Goal: Task Accomplishment & Management: Complete application form

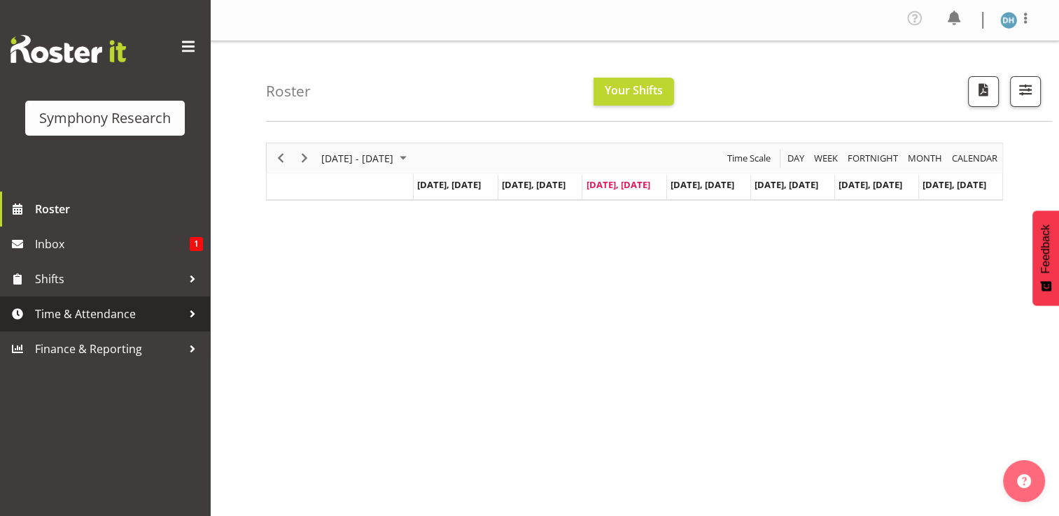
click at [73, 313] on span "Time & Attendance" at bounding box center [108, 314] width 147 height 21
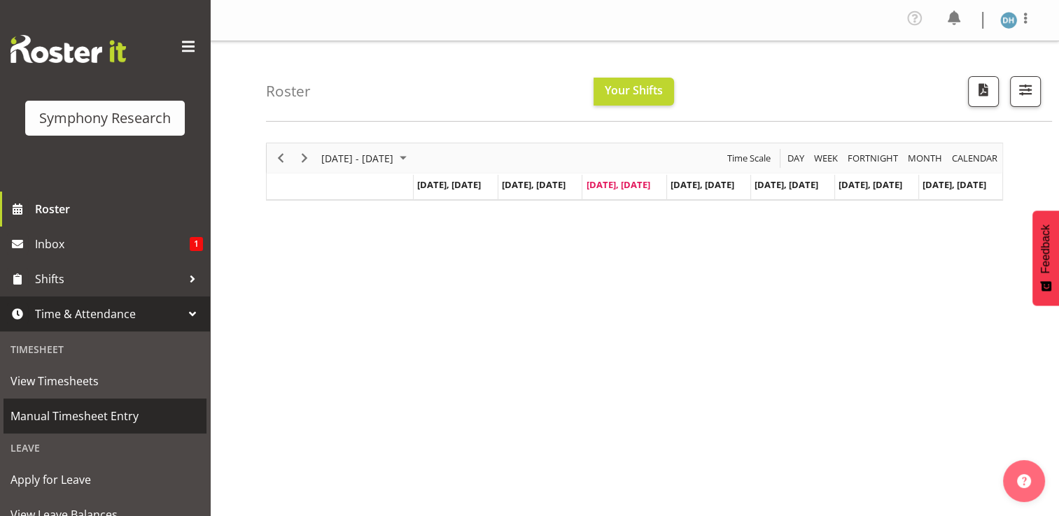
drag, startPoint x: 67, startPoint y: 413, endPoint x: 83, endPoint y: 409, distance: 15.8
click at [68, 411] on span "Manual Timesheet Entry" at bounding box center [104, 416] width 189 height 21
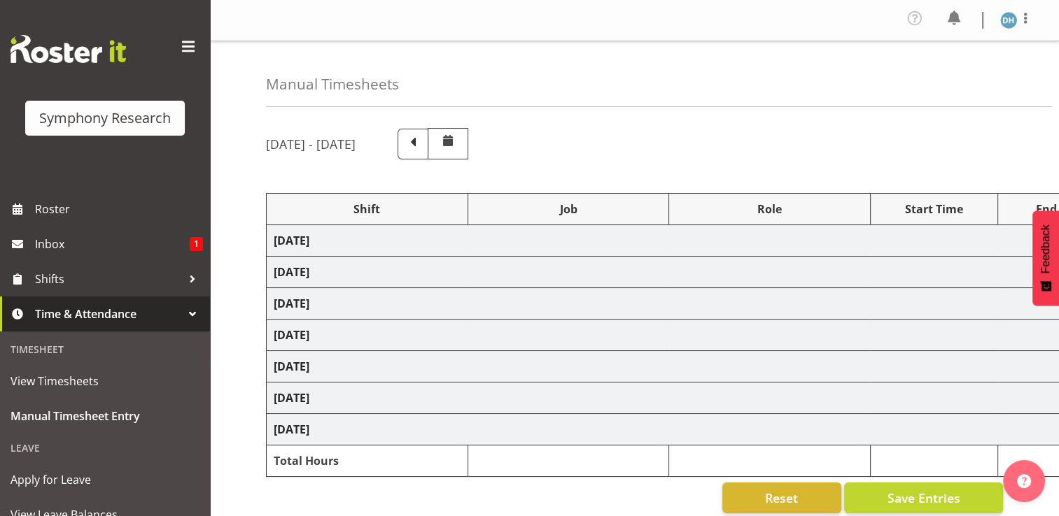
select select "48116"
select select "10499"
select select "48116"
select select "10499"
select select "47"
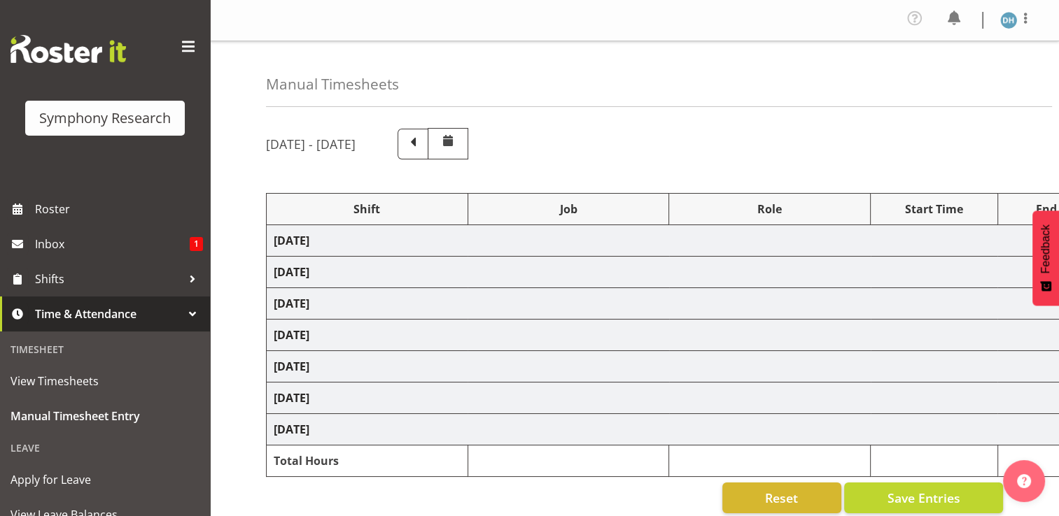
select select "57511"
select select "10499"
select select "47"
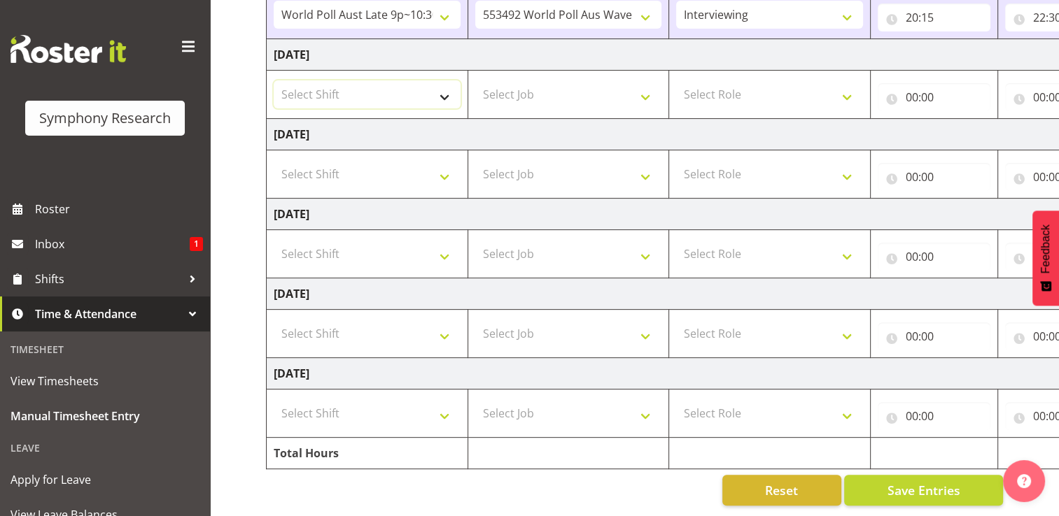
click at [447, 86] on select "Select Shift !!Weekend Residential (Roster IT Shift Label) *Business 9/10am ~ 4…" at bounding box center [367, 94] width 187 height 28
click at [274, 80] on select "Select Shift !!Weekend Residential (Roster IT Shift Label) *Business 9/10am ~ 4…" at bounding box center [367, 94] width 187 height 28
click at [448, 87] on select "!!Weekend Residential (Roster IT Shift Label) *Business 9/10am ~ 4:30pm *Busine…" at bounding box center [367, 94] width 187 height 28
select select "56692"
click at [274, 80] on select "!!Weekend Residential (Roster IT Shift Label) *Business 9/10am ~ 4:30pm *Busine…" at bounding box center [367, 94] width 187 height 28
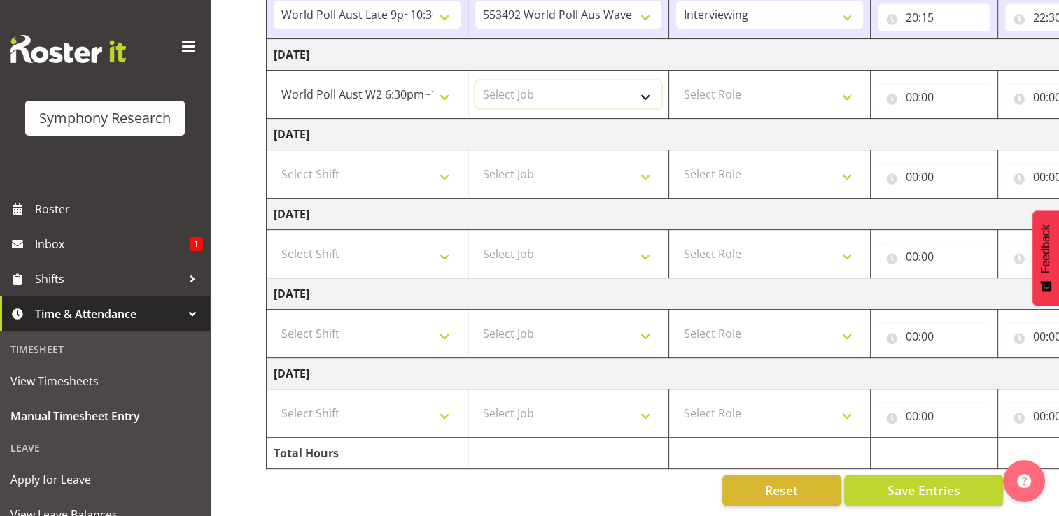
click at [648, 86] on select "Select Job 550060 IF Admin 553492 World Poll Aus Wave 2 Main 2025 553493 World …" at bounding box center [568, 94] width 187 height 28
select select "10499"
click at [475, 80] on select "Select Job 550060 IF Admin 553492 World Poll Aus Wave 2 Main 2025 553493 World …" at bounding box center [568, 94] width 187 height 28
click at [849, 89] on select "Select Role Briefing Interviewing" at bounding box center [769, 94] width 187 height 28
select select "47"
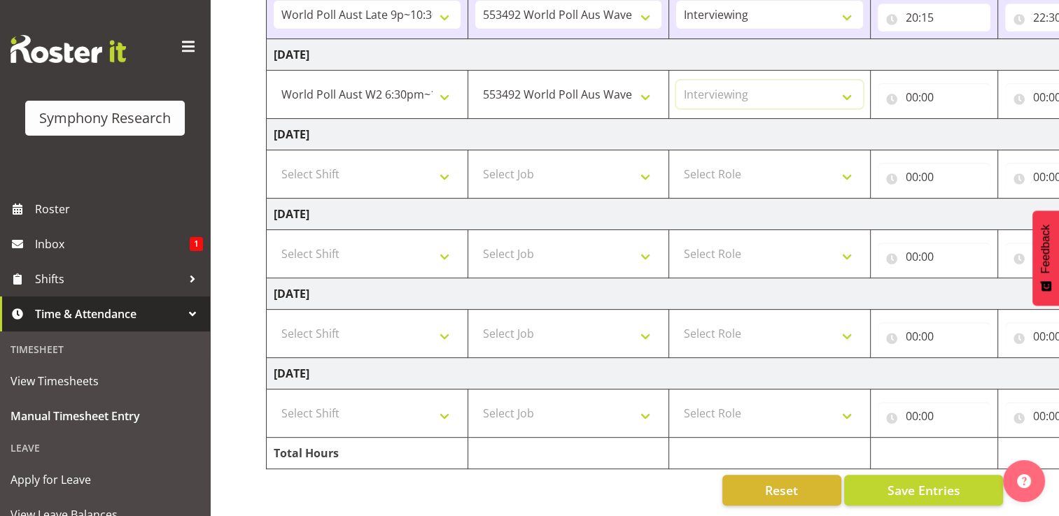
click at [676, 80] on select "Select Role Briefing Interviewing" at bounding box center [769, 94] width 187 height 28
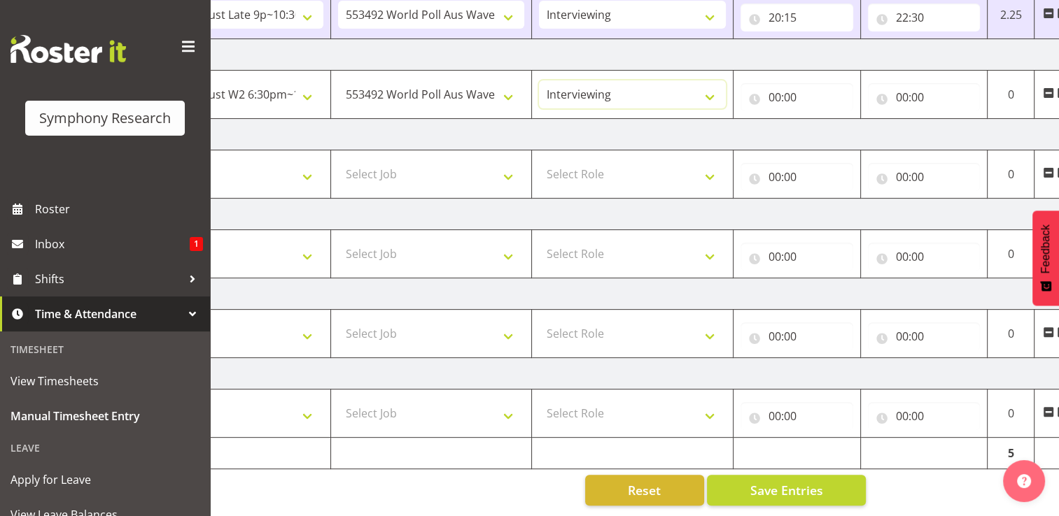
scroll to position [0, 187]
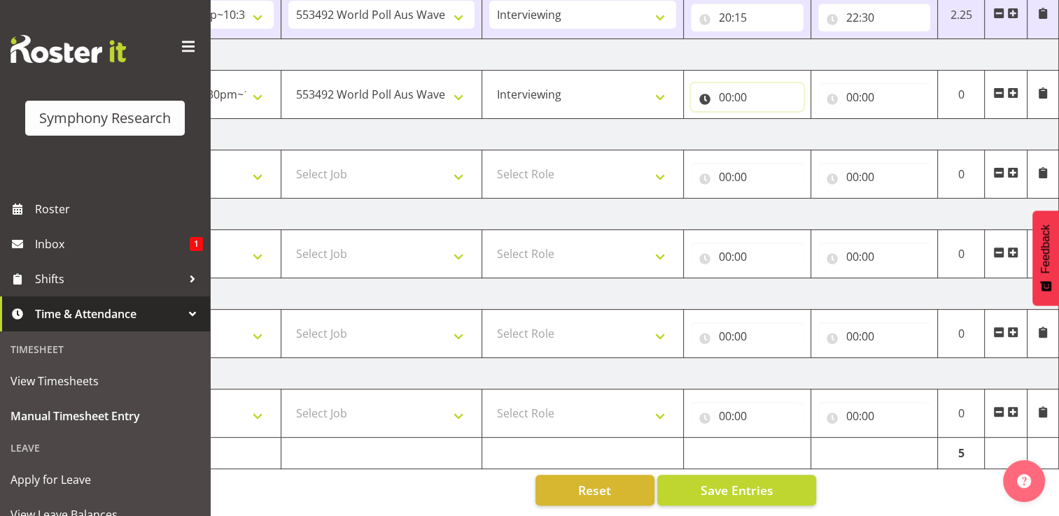
click at [736, 88] on input "00:00" at bounding box center [747, 97] width 113 height 28
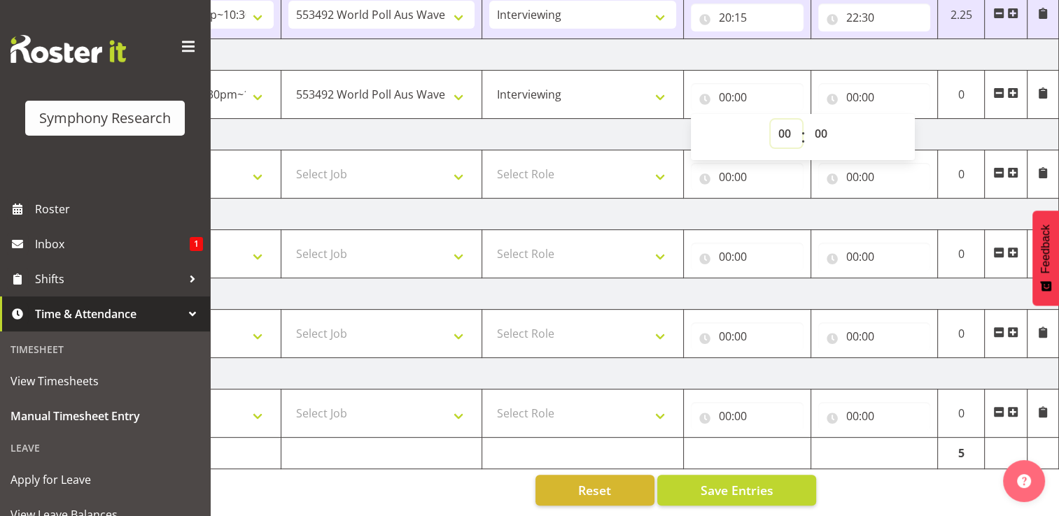
click at [786, 122] on select "00 01 02 03 04 05 06 07 08 09 10 11 12 13 14 15 16 17 18 19 20 21 22 23" at bounding box center [785, 134] width 31 height 28
select select "20"
click at [770, 120] on select "00 01 02 03 04 05 06 07 08 09 10 11 12 13 14 15 16 17 18 19 20 21 22 23" at bounding box center [785, 134] width 31 height 28
type input "20:00"
click at [853, 88] on input "00:00" at bounding box center [874, 97] width 113 height 28
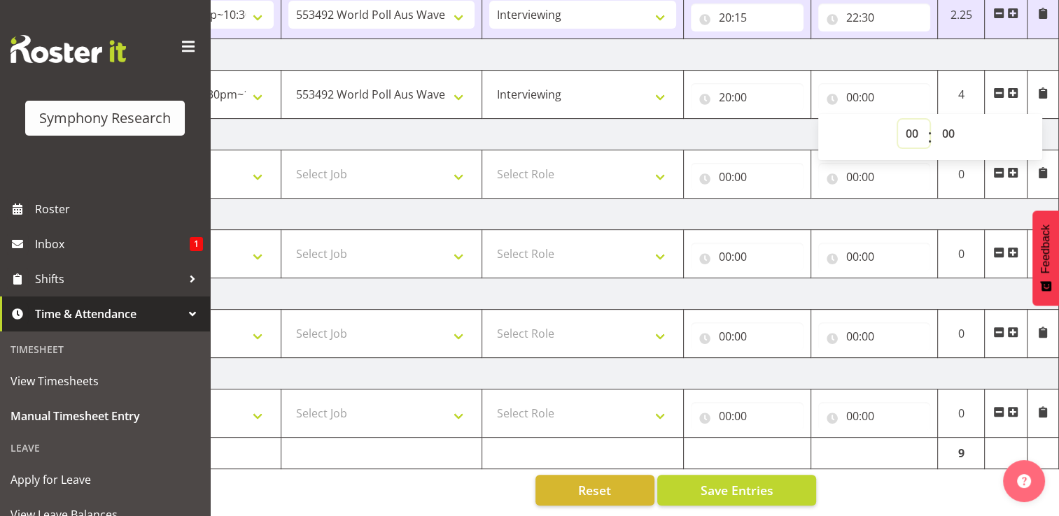
click at [915, 125] on select "00 01 02 03 04 05 06 07 08 09 10 11 12 13 14 15 16 17 18 19 20 21 22 23" at bounding box center [913, 134] width 31 height 28
select select "22"
click at [898, 120] on select "00 01 02 03 04 05 06 07 08 09 10 11 12 13 14 15 16 17 18 19 20 21 22 23" at bounding box center [913, 134] width 31 height 28
type input "22:00"
click at [950, 124] on select "00 01 02 03 04 05 06 07 08 09 10 11 12 13 14 15 16 17 18 19 20 21 22 23 24 25 2…" at bounding box center [949, 134] width 31 height 28
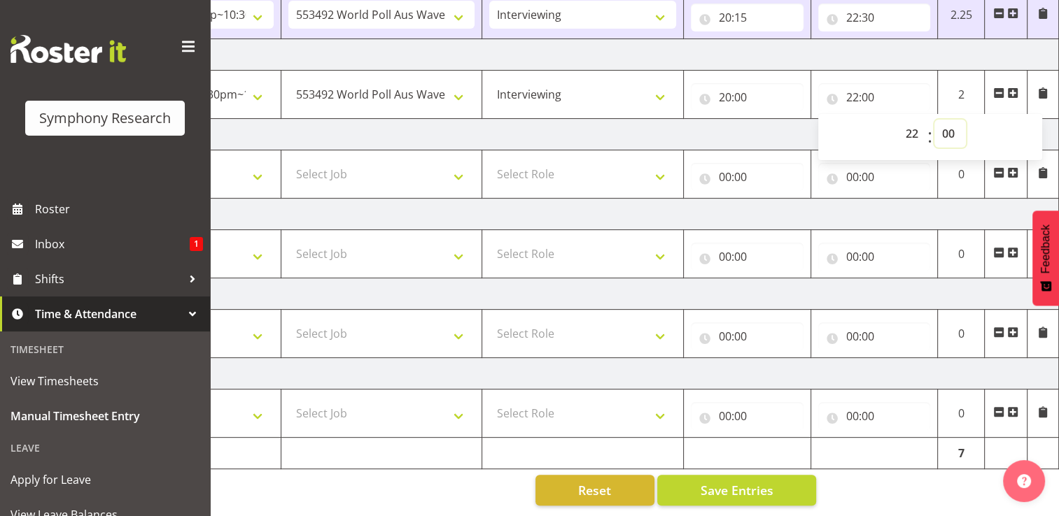
select select "30"
click at [934, 120] on select "00 01 02 03 04 05 06 07 08 09 10 11 12 13 14 15 16 17 18 19 20 21 22 23 24 25 2…" at bounding box center [949, 134] width 31 height 28
type input "22:30"
click at [759, 481] on span "Save Entries" at bounding box center [736, 490] width 73 height 18
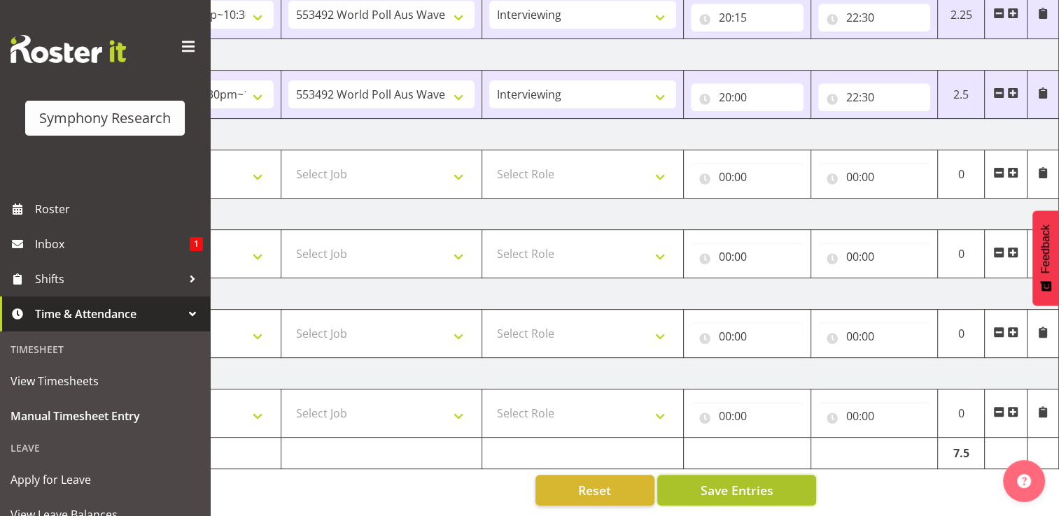
click at [756, 481] on span "Save Entries" at bounding box center [736, 490] width 73 height 18
